Goal: Task Accomplishment & Management: Use online tool/utility

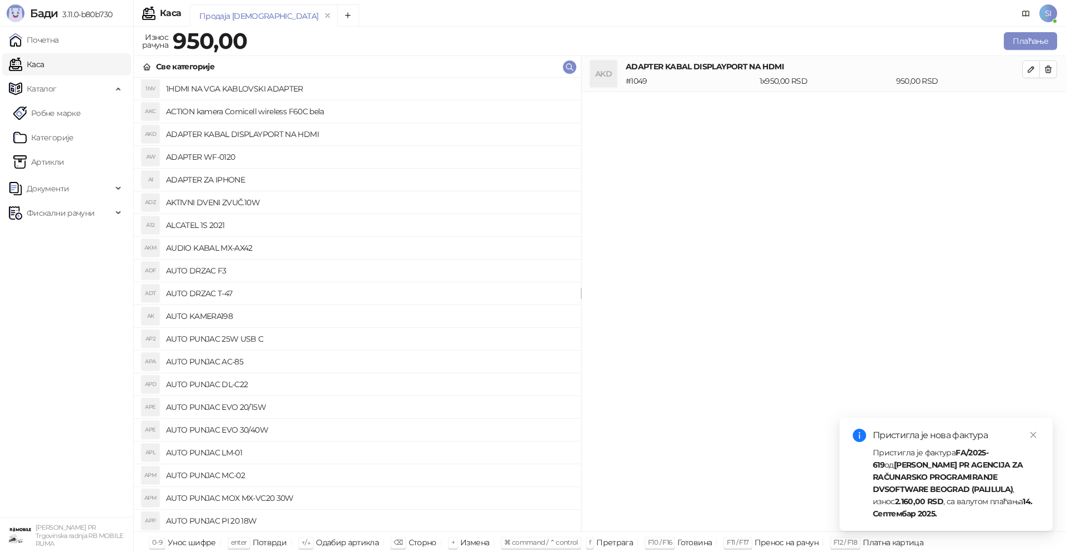
click at [676, 516] on div "AKD ADAPTER KABAL DISPLAYPORT NA HDMI # 1049 1 x 950,00 RSD 950,00 RSD" at bounding box center [823, 294] width 485 height 476
click at [783, 278] on div "AKD ADAPTER KABAL DISPLAYPORT NA HDMI # 1049 1 x 950,00 RSD 950,00 RSD" at bounding box center [823, 294] width 485 height 476
click at [818, 266] on div "AKD ADAPTER KABAL DISPLAYPORT NA HDMI # 1049 1 x 950,00 RSD 950,00 RSD" at bounding box center [823, 294] width 485 height 476
click at [501, 403] on h4 "AUTO PUNJAC EVO 20/15W" at bounding box center [369, 408] width 406 height 18
click at [505, 387] on h4 "AUTO PUNJAC DL-C22" at bounding box center [369, 385] width 406 height 18
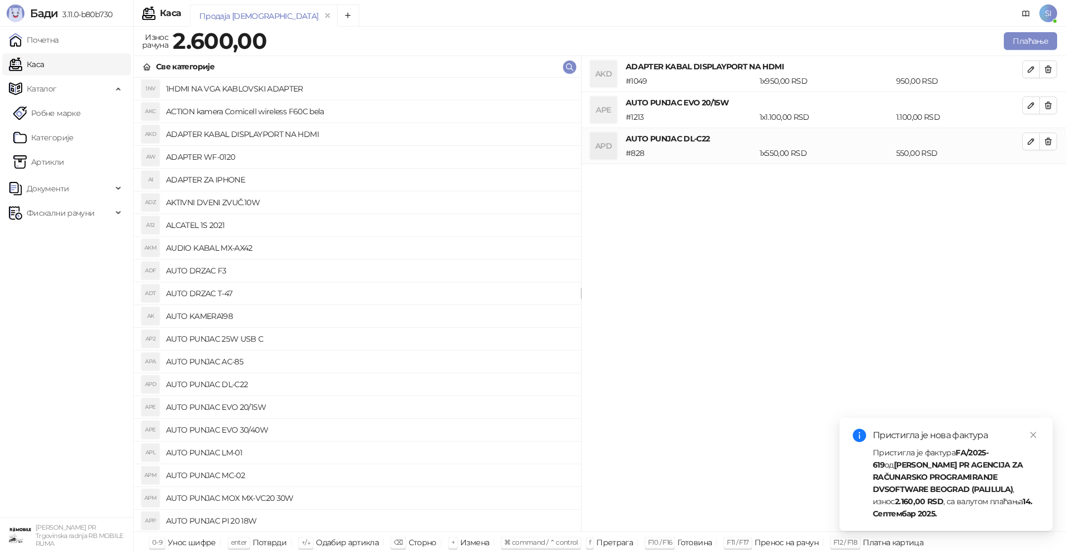
click at [6, 456] on ul "Почетна [PERSON_NAME] Робне марке [PERSON_NAME] Документи Улазни документи Изла…" at bounding box center [66, 272] width 133 height 491
click at [160, 317] on div "AK AUTO KAMERA198" at bounding box center [357, 317] width 429 height 18
click at [9, 29] on link "Почетна" at bounding box center [34, 40] width 50 height 22
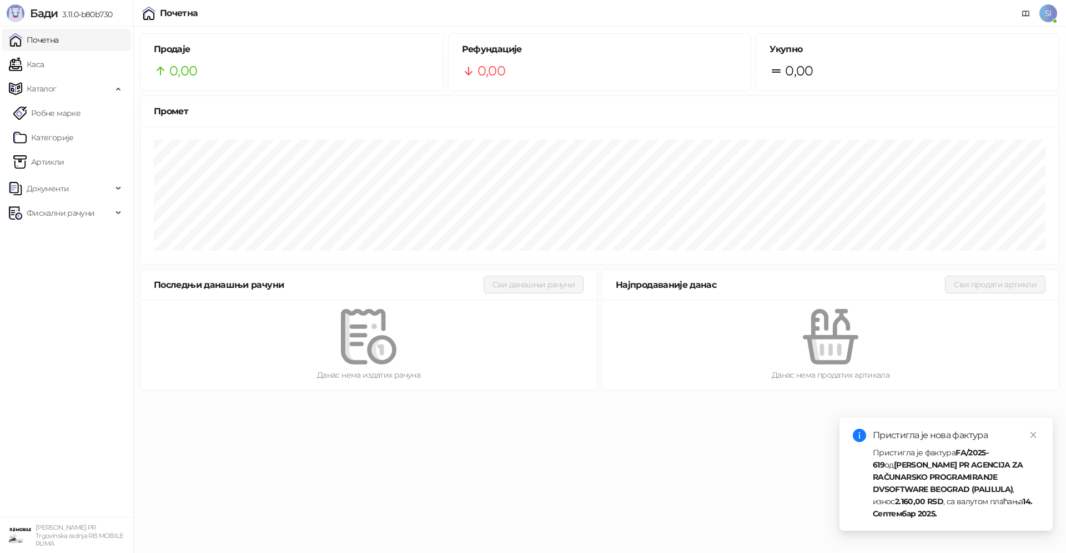
click at [276, 318] on div at bounding box center [368, 337] width 421 height 56
click at [627, 90] on div "Рефундације 0,00" at bounding box center [600, 62] width 303 height 57
click at [630, 105] on div "Промет" at bounding box center [600, 111] width 892 height 14
click at [655, 108] on div "Промет" at bounding box center [600, 111] width 892 height 14
click at [943, 338] on div at bounding box center [830, 337] width 421 height 56
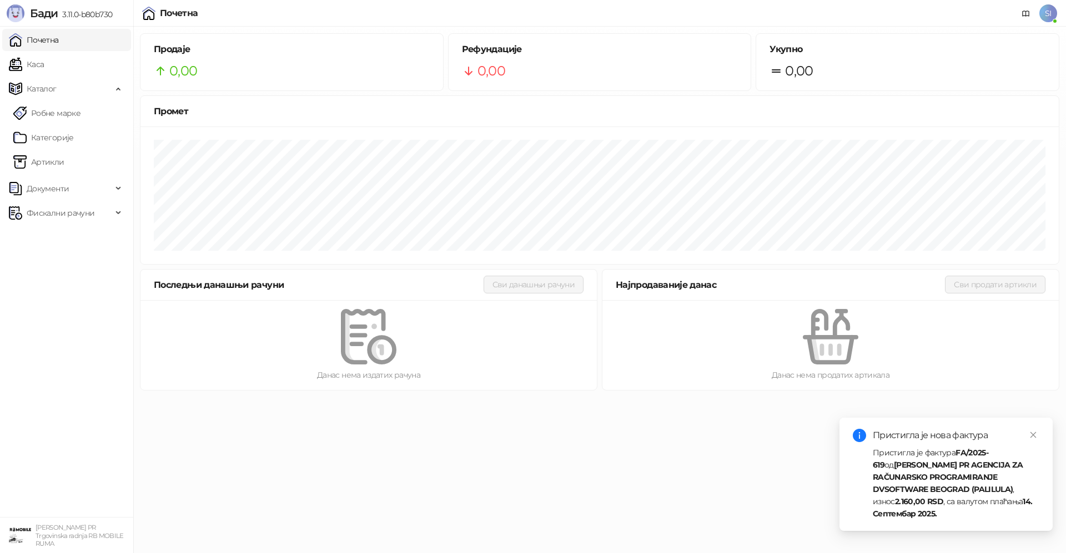
click at [461, 397] on html "Бади 3.11.0-b80b730 Почетна Каса Каталог Робне марке Категорије Артикли Докумен…" at bounding box center [533, 198] width 1066 height 397
click at [9, 68] on link "Каса" at bounding box center [26, 64] width 35 height 22
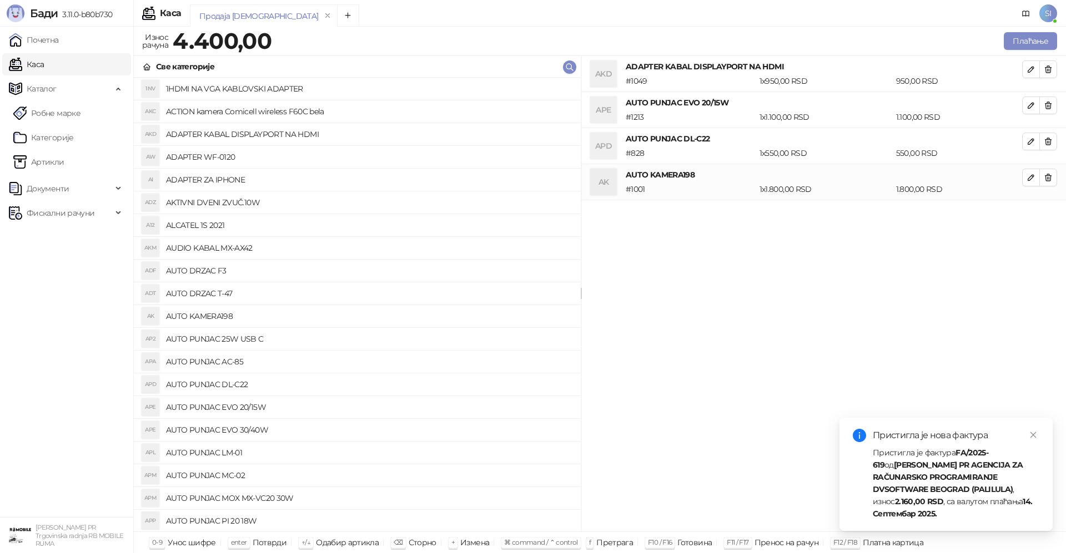
click at [707, 277] on div "AKD ADAPTER KABAL DISPLAYPORT NA HDMI # 1049 1 x 950,00 RSD 950,00 RSD APE AUTO…" at bounding box center [823, 294] width 485 height 476
click at [414, 273] on h4 "AUTO DRZAC F3" at bounding box center [369, 271] width 406 height 18
click at [432, 123] on li "AKC ACTION kamera Comicell wireless F60C bela" at bounding box center [357, 111] width 447 height 23
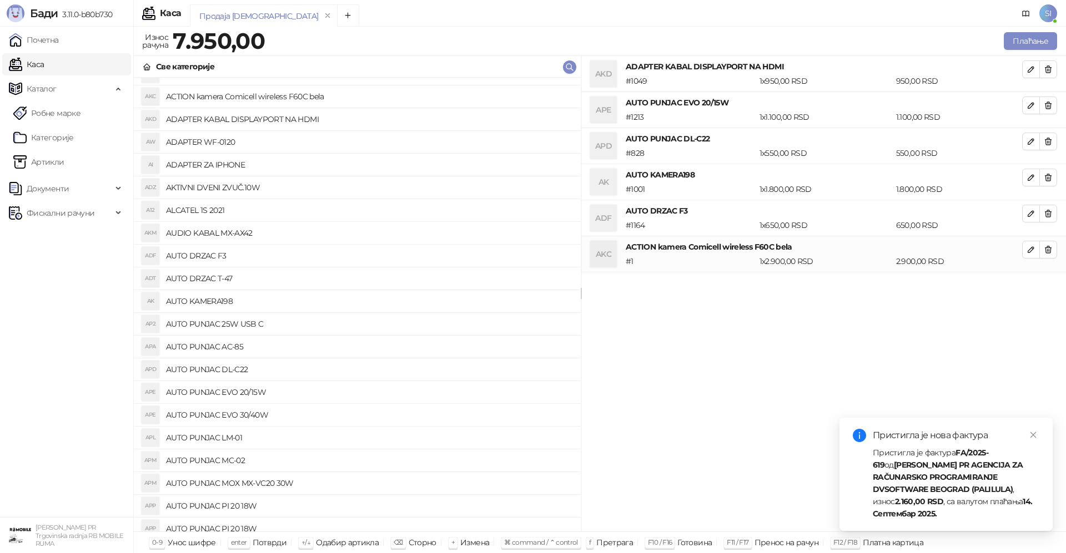
scroll to position [18, 0]
click at [304, 13] on div "Продаја [DEMOGRAPHIC_DATA]" at bounding box center [590, 17] width 801 height 26
click at [378, 31] on div "Плаћање" at bounding box center [663, 41] width 792 height 22
